Goal: Task Accomplishment & Management: Use online tool/utility

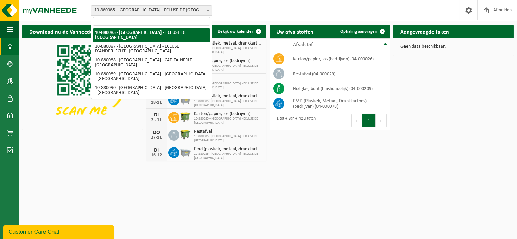
click at [207, 10] on b at bounding box center [208, 10] width 3 height 2
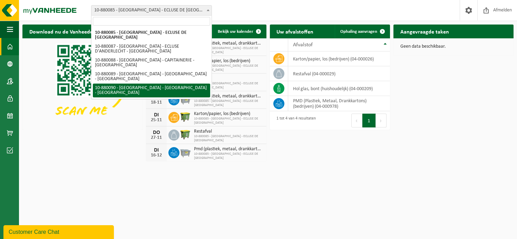
select select "110426"
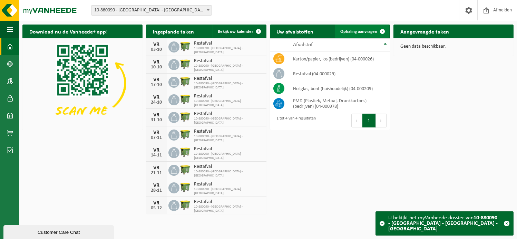
click at [360, 31] on span "Ophaling aanvragen" at bounding box center [358, 31] width 37 height 4
